Goal: Transaction & Acquisition: Purchase product/service

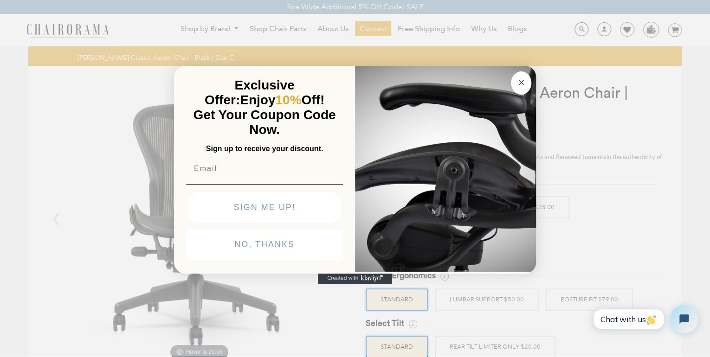
click at [663, 241] on div "Close dialog Exclusive Offer: Enjoy 10% Off! Get Your Coupon Code Now. Sign up …" at bounding box center [355, 177] width 710 height 357
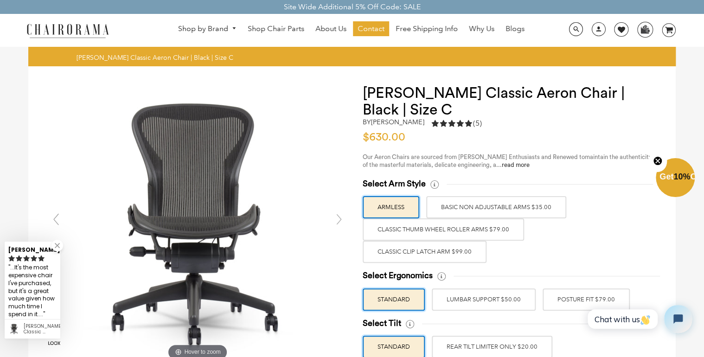
click at [470, 206] on label "BASIC NON ADJUSTABLE ARMS $35.00" at bounding box center [496, 207] width 140 height 22
click at [0, 0] on input "BASIC NON ADJUSTABLE ARMS $35.00" at bounding box center [0, 0] width 0 height 0
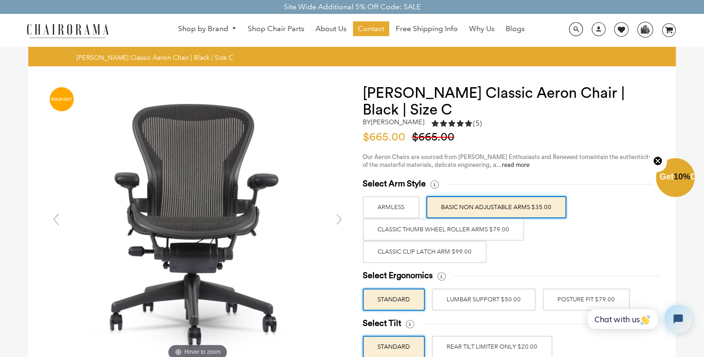
click at [480, 233] on label "Classic Thumb Wheel Roller Arms $79.00" at bounding box center [443, 230] width 161 height 22
click at [0, 0] on input "Classic Thumb Wheel Roller Arms $79.00" at bounding box center [0, 0] width 0 height 0
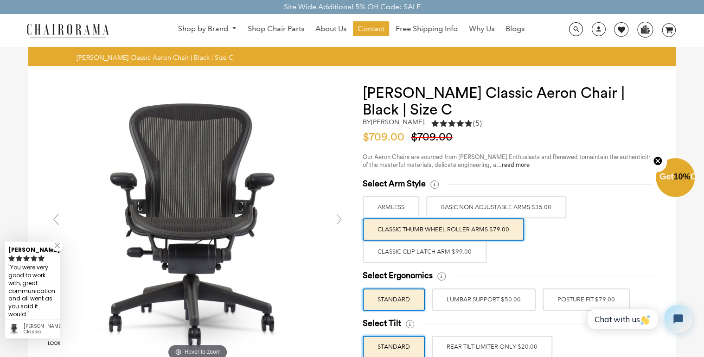
click at [445, 254] on label "Classic Clip Latch Arm $99.00" at bounding box center [425, 252] width 124 height 22
click at [0, 0] on input "Classic Clip Latch Arm $99.00" at bounding box center [0, 0] width 0 height 0
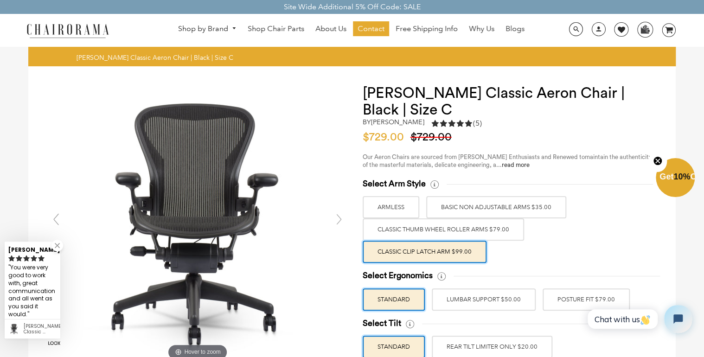
click at [483, 208] on label "BASIC NON ADJUSTABLE ARMS $35.00" at bounding box center [496, 207] width 140 height 22
click at [0, 0] on input "BASIC NON ADJUSTABLE ARMS $35.00" at bounding box center [0, 0] width 0 height 0
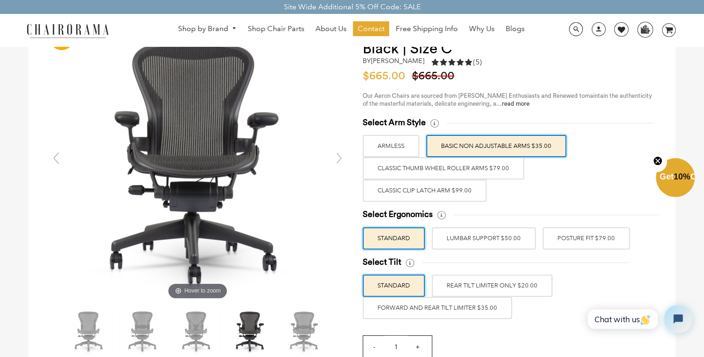
scroll to position [74, 0]
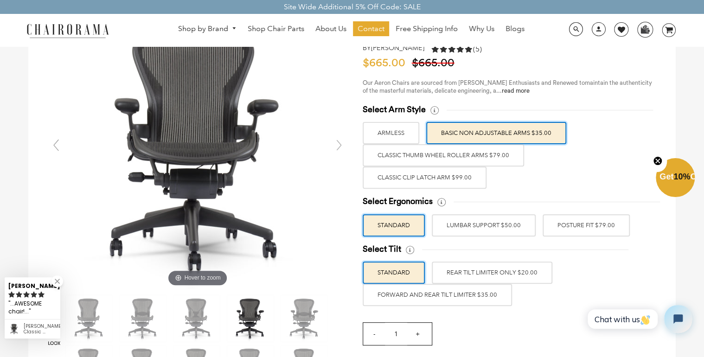
click at [463, 226] on label "LUMBAR SUPPORT $50.00" at bounding box center [484, 225] width 104 height 22
click at [0, 0] on input "LUMBAR SUPPORT $50.00" at bounding box center [0, 0] width 0 height 0
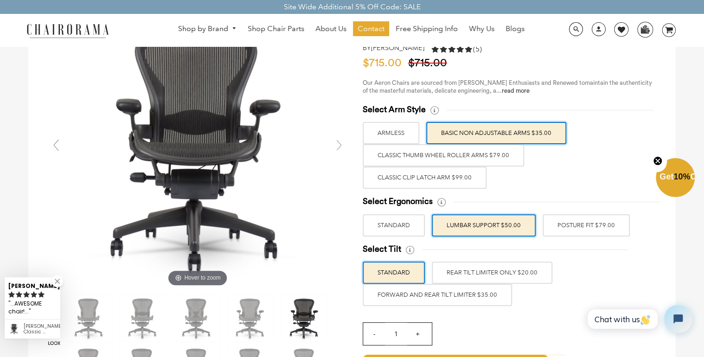
click at [581, 229] on label "POSTURE FIT $79.00" at bounding box center [586, 225] width 87 height 22
click at [0, 0] on input "POSTURE FIT $79.00" at bounding box center [0, 0] width 0 height 0
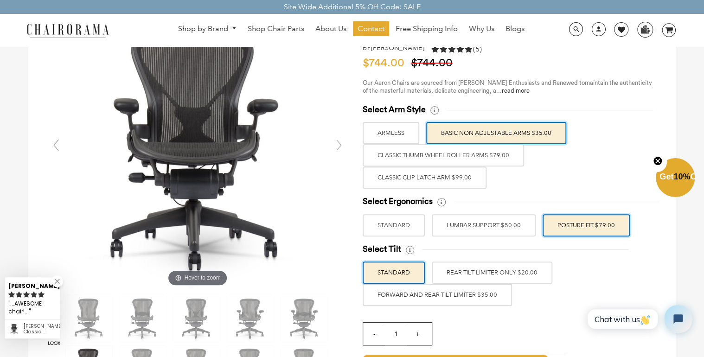
click at [497, 224] on label "LUMBAR SUPPORT $50.00" at bounding box center [484, 225] width 104 height 22
click at [0, 0] on input "LUMBAR SUPPORT $50.00" at bounding box center [0, 0] width 0 height 0
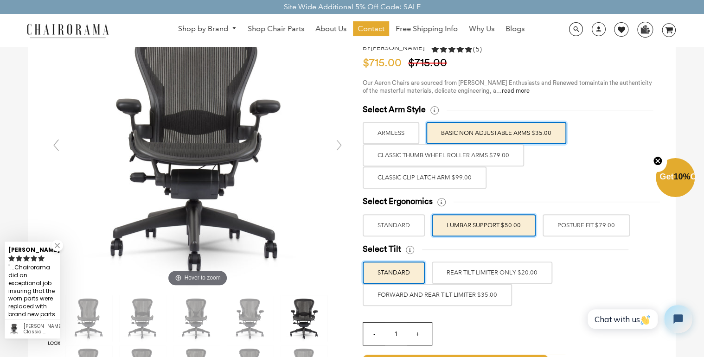
click at [486, 293] on label "FORWARD AND REAR TILT LIMITER $35.00" at bounding box center [437, 295] width 149 height 22
click at [0, 0] on input "FORWARD AND REAR TILT LIMITER $35.00" at bounding box center [0, 0] width 0 height 0
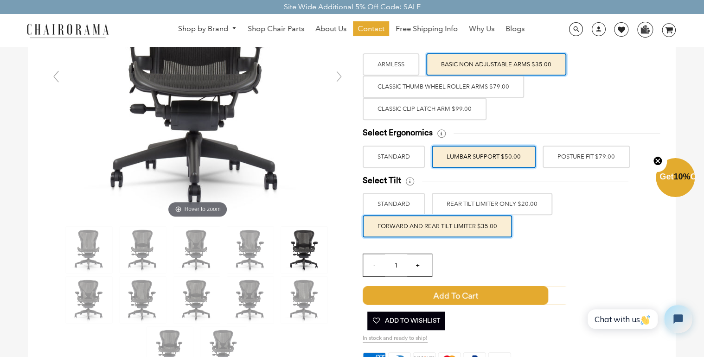
scroll to position [148, 0]
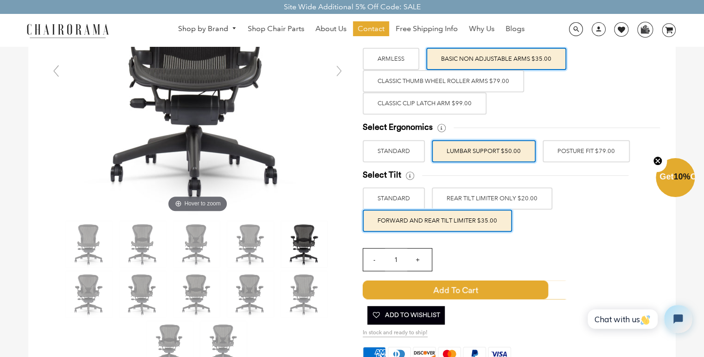
click at [403, 202] on label "STANDARD" at bounding box center [394, 198] width 62 height 22
click at [0, 0] on input "STANDARD" at bounding box center [0, 0] width 0 height 0
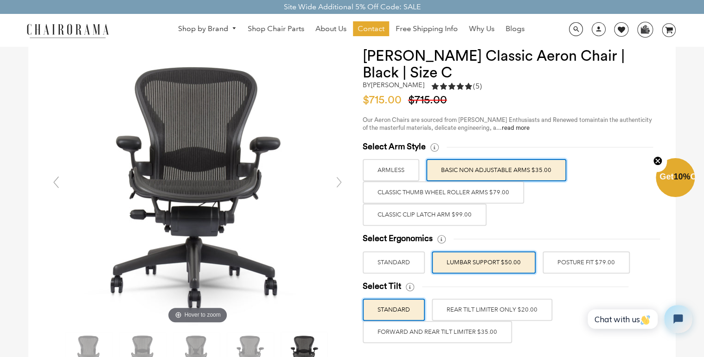
scroll to position [74, 0]
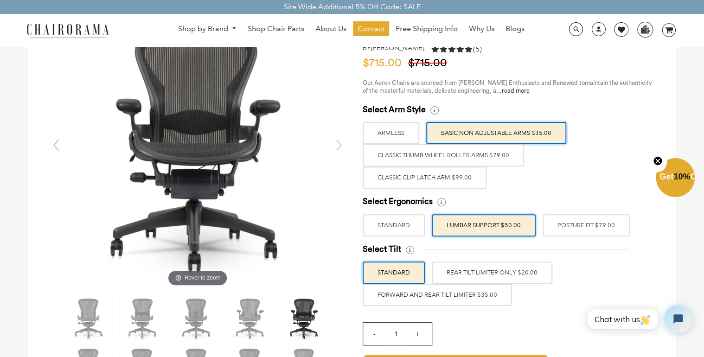
click at [427, 296] on label "FORWARD AND REAR TILT LIMITER $35.00" at bounding box center [437, 295] width 149 height 22
click at [0, 0] on input "FORWARD AND REAR TILT LIMITER $35.00" at bounding box center [0, 0] width 0 height 0
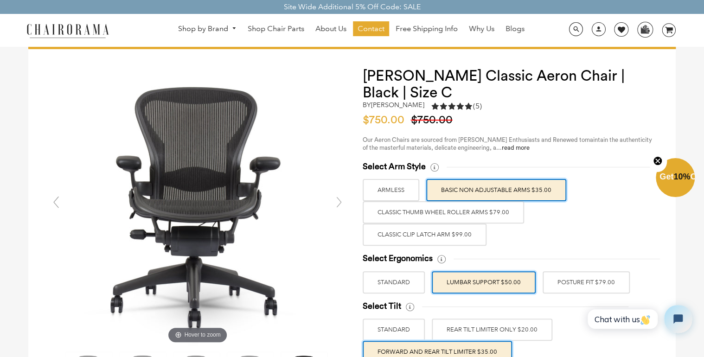
scroll to position [0, 0]
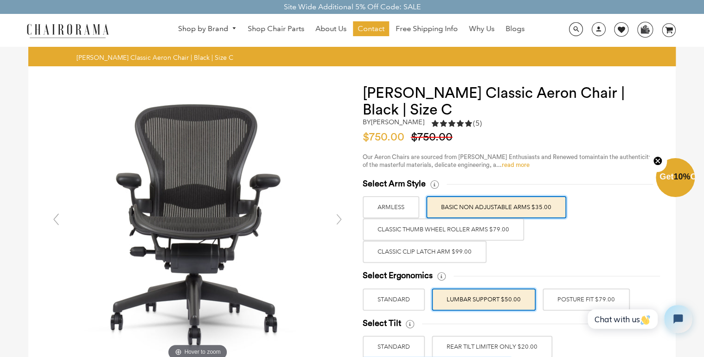
click at [507, 166] on link "read more" at bounding box center [516, 165] width 28 height 6
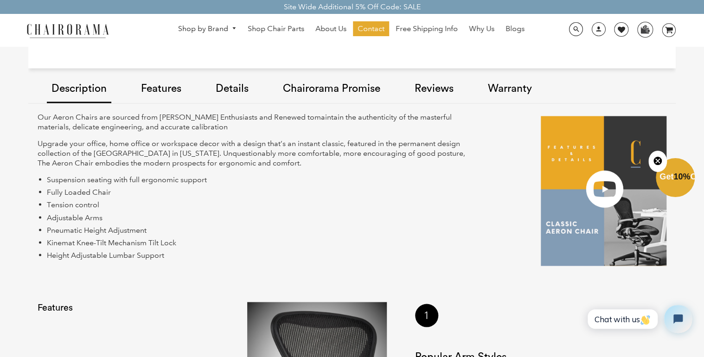
scroll to position [694, 0]
